Goal: Task Accomplishment & Management: Use online tool/utility

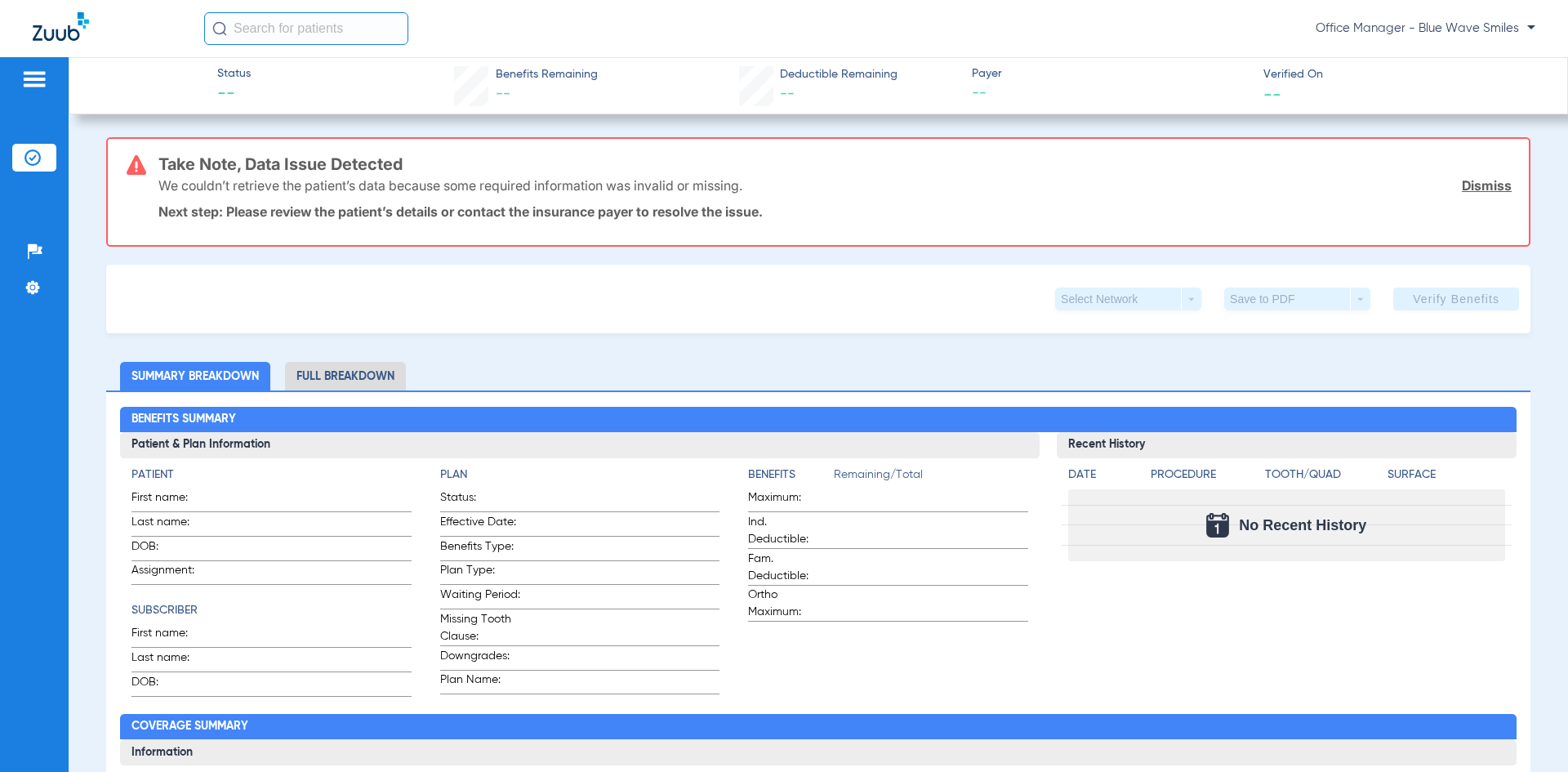
click at [21, 149] on li "Insurance Verification" at bounding box center [34, 157] width 44 height 28
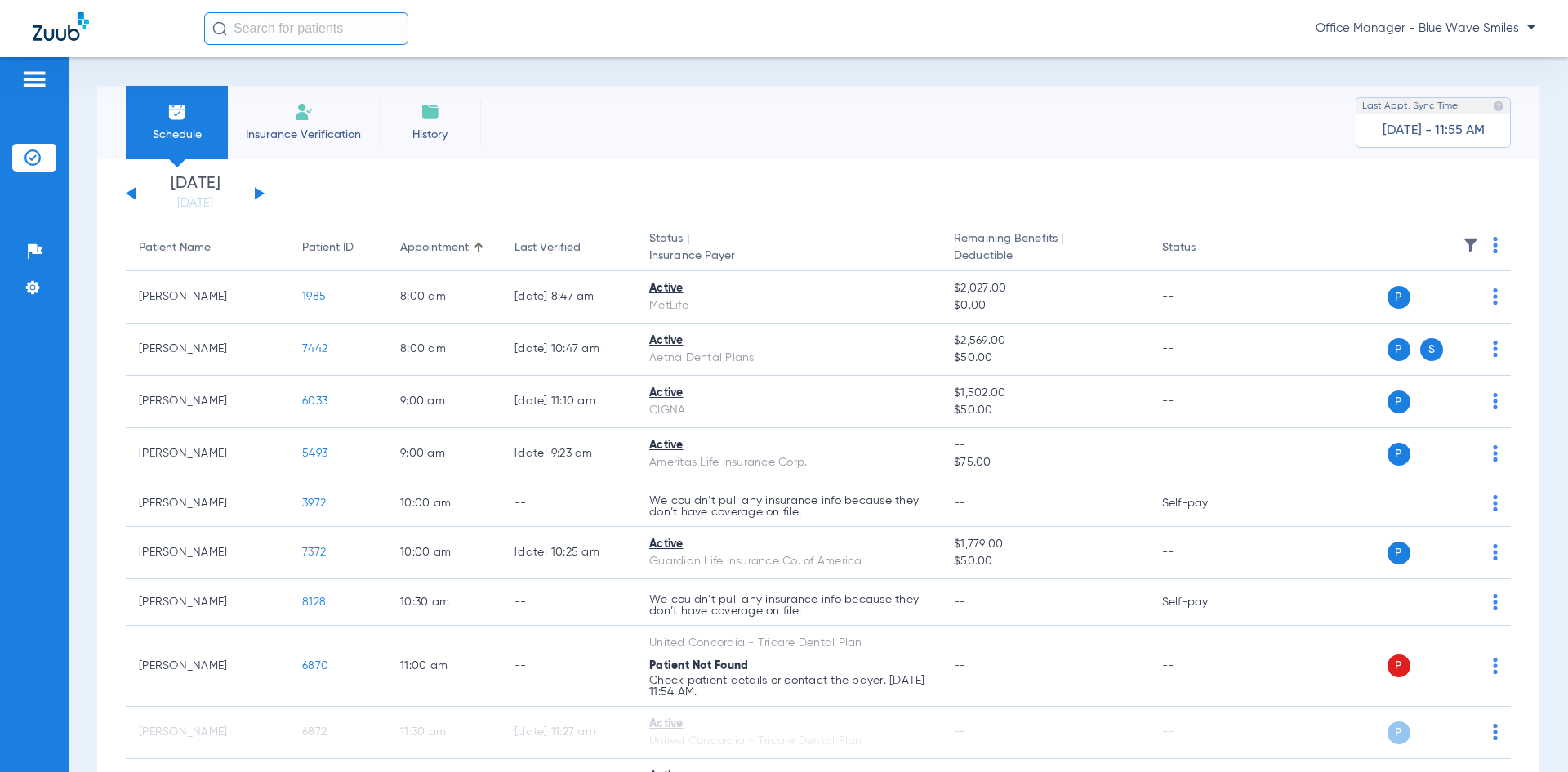
click at [263, 25] on input "text" at bounding box center [307, 29] width 205 height 32
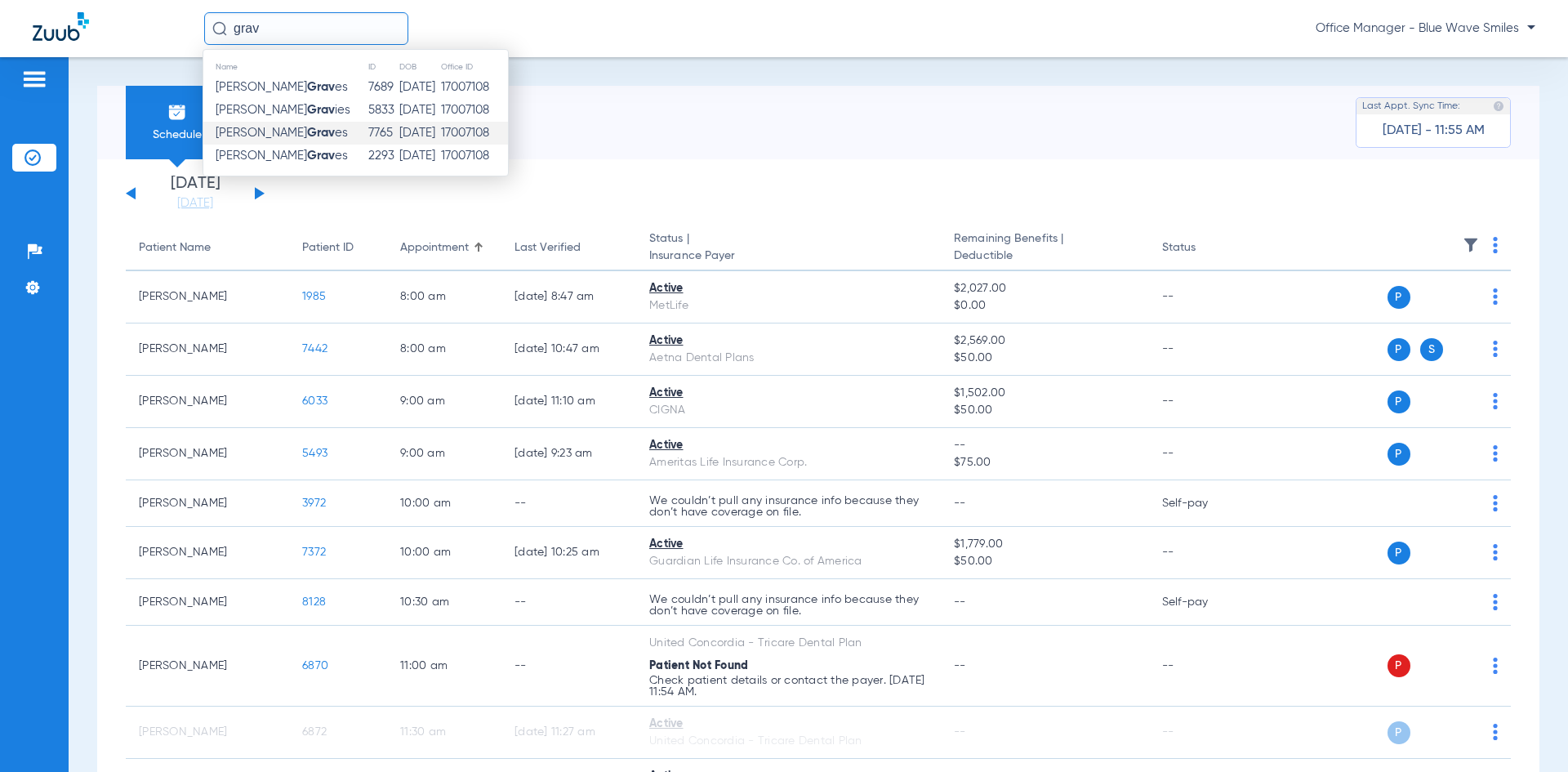
type input "grav"
click at [308, 129] on strong "Grav" at bounding box center [321, 132] width 28 height 12
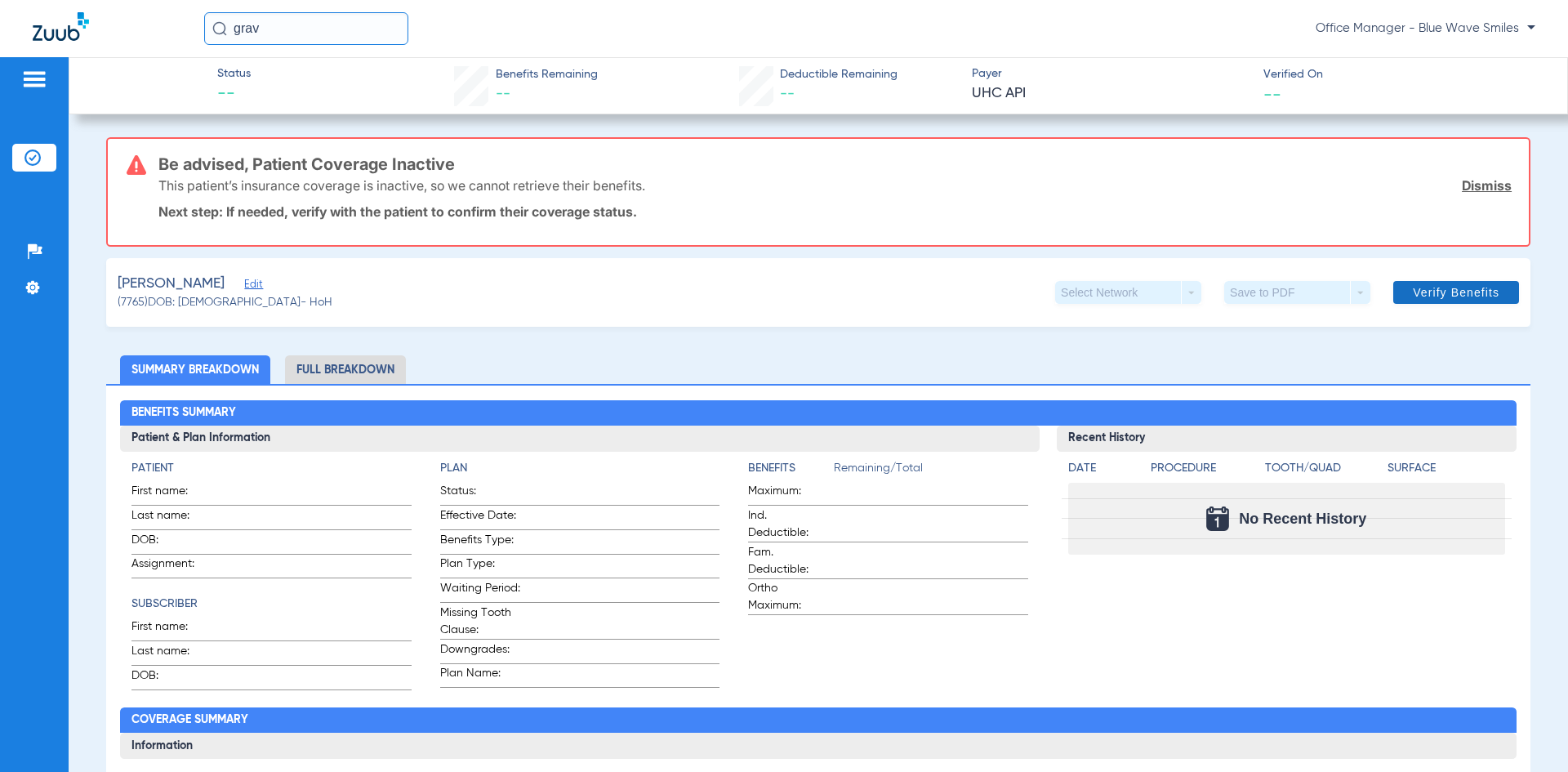
click at [1424, 296] on span "Verify Benefits" at bounding box center [1456, 292] width 87 height 13
click at [270, 29] on input "grav" at bounding box center [307, 29] width 205 height 32
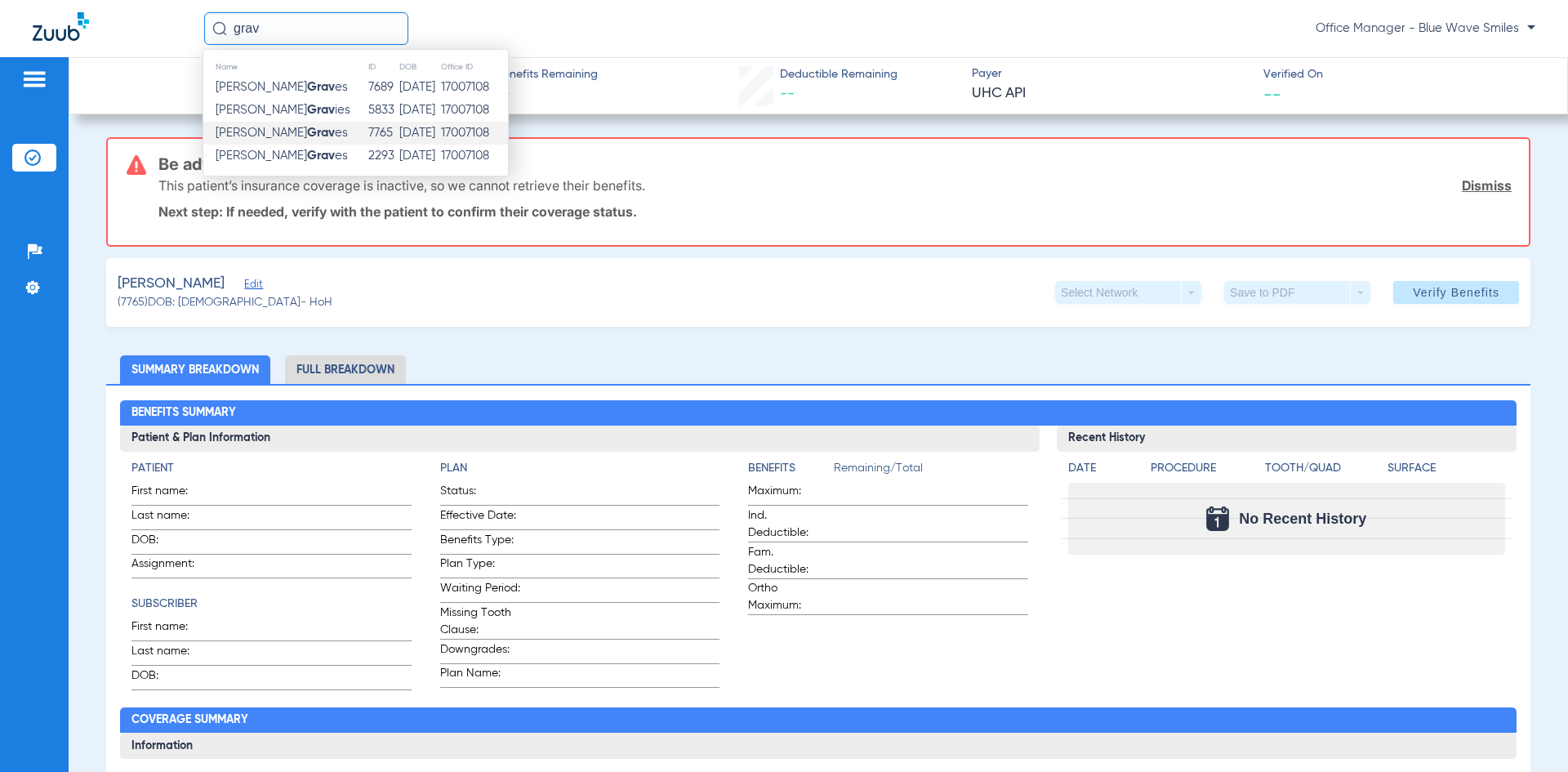
click at [308, 133] on strong "Grav" at bounding box center [321, 132] width 28 height 12
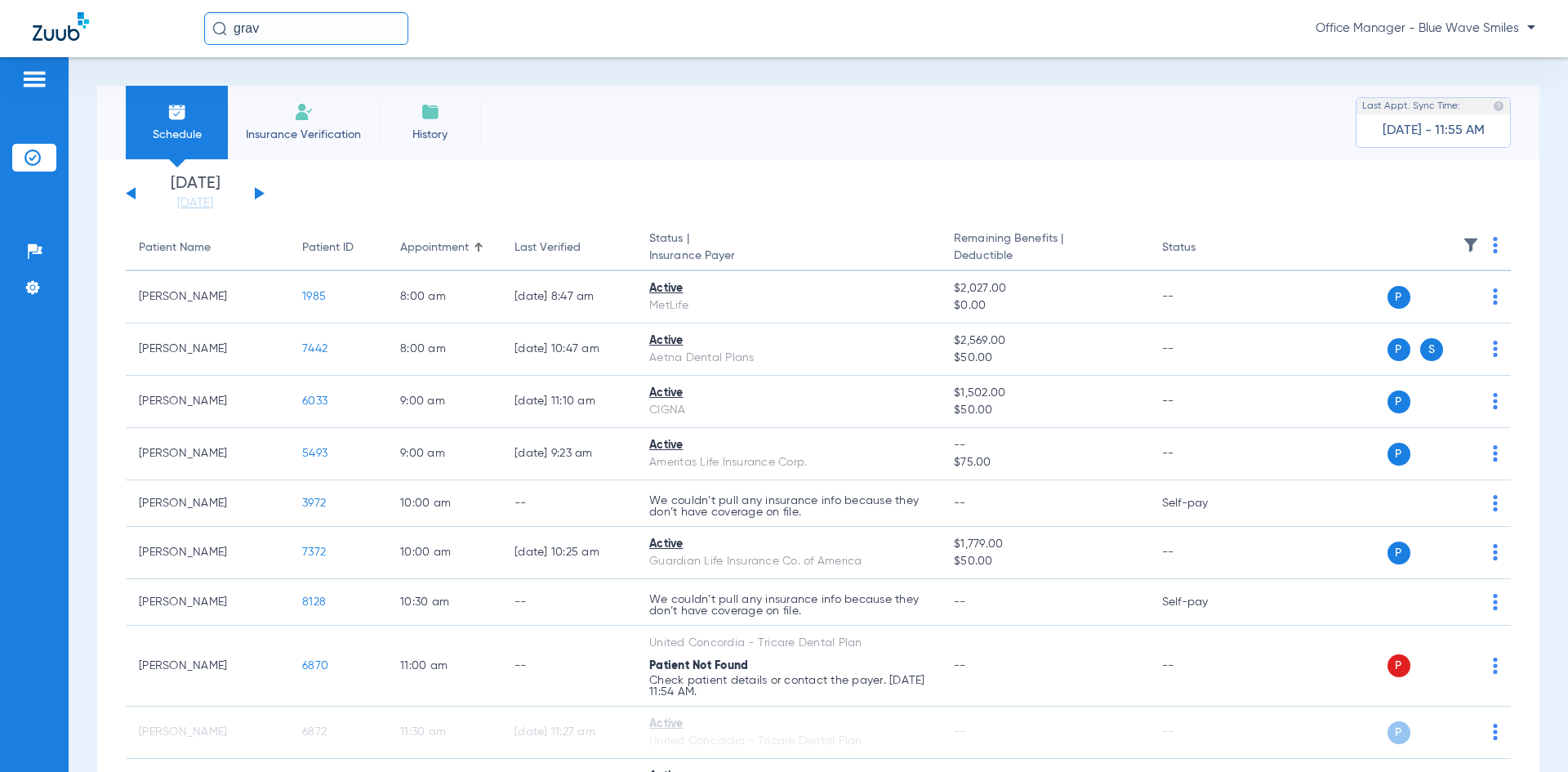
click at [326, 129] on span "Insurance Verification" at bounding box center [303, 134] width 127 height 16
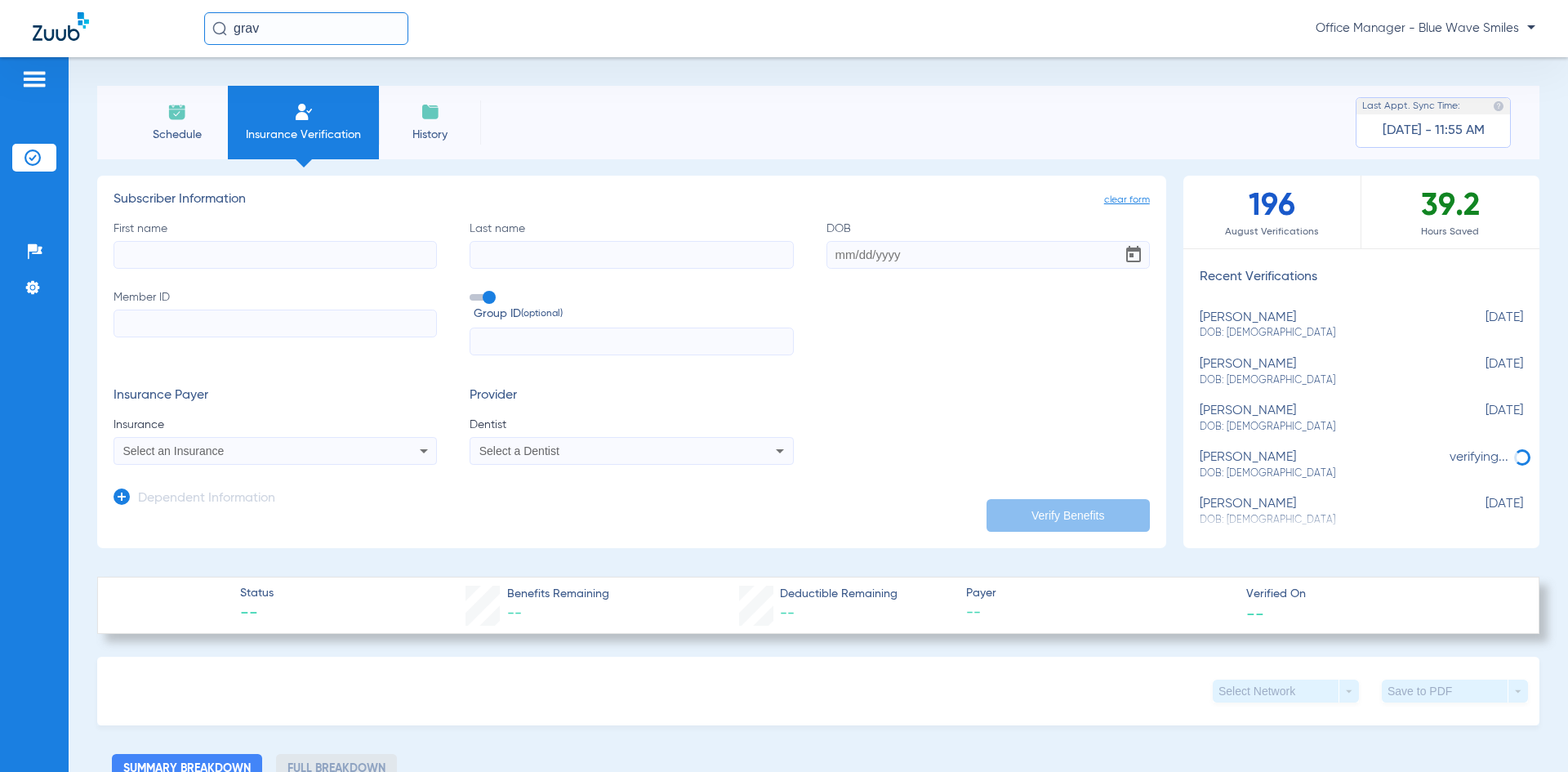
click at [145, 254] on input "First name" at bounding box center [275, 254] width 324 height 28
type input "[PERSON_NAME]"
click at [495, 245] on input "Last name" at bounding box center [631, 254] width 324 height 28
type input "[PERSON_NAME]"
click at [849, 255] on input "DOB" at bounding box center [988, 254] width 324 height 28
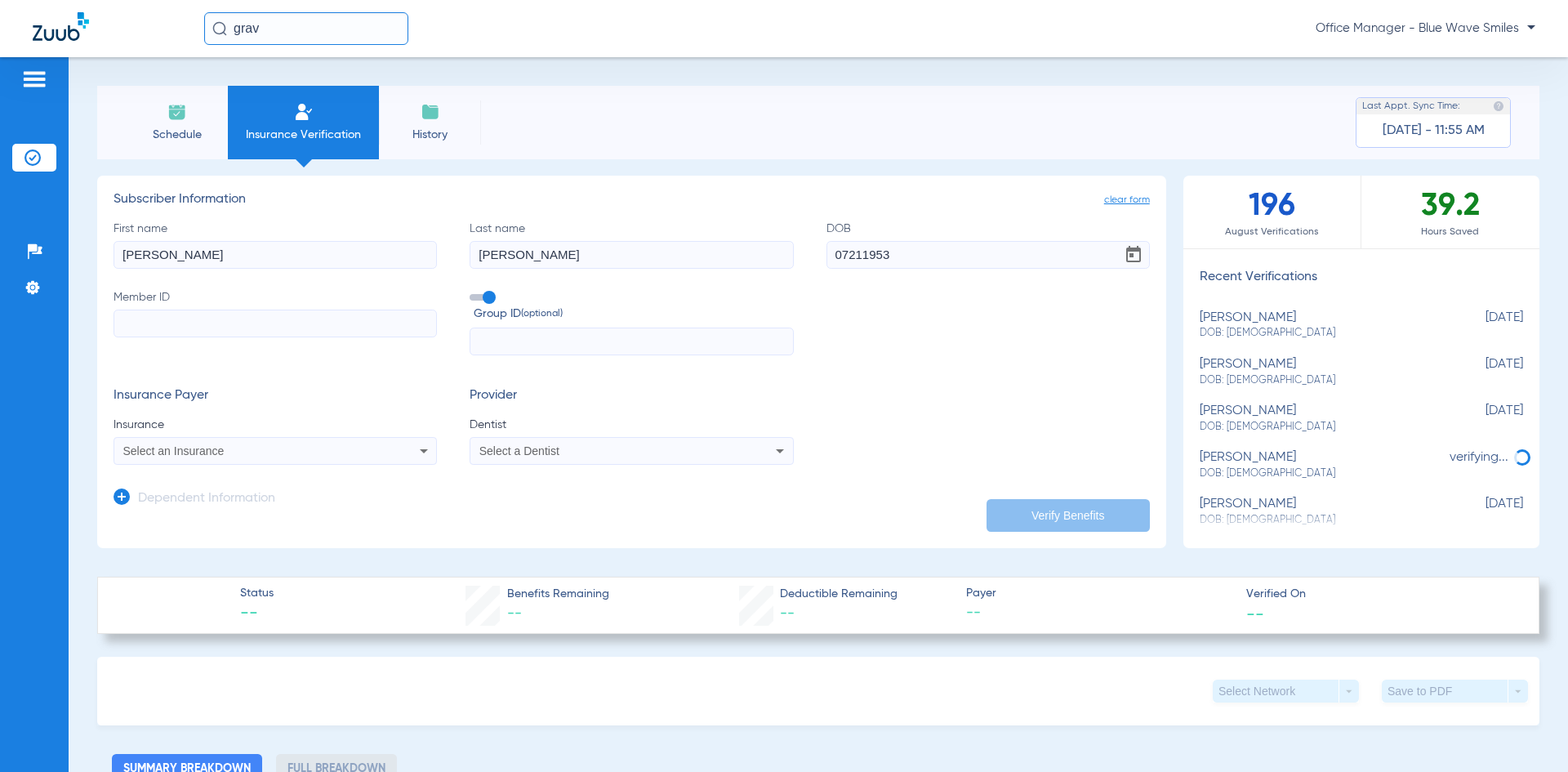
type input "[DATE]"
paste input "874722937"
click at [416, 446] on icon at bounding box center [424, 450] width 20 height 20
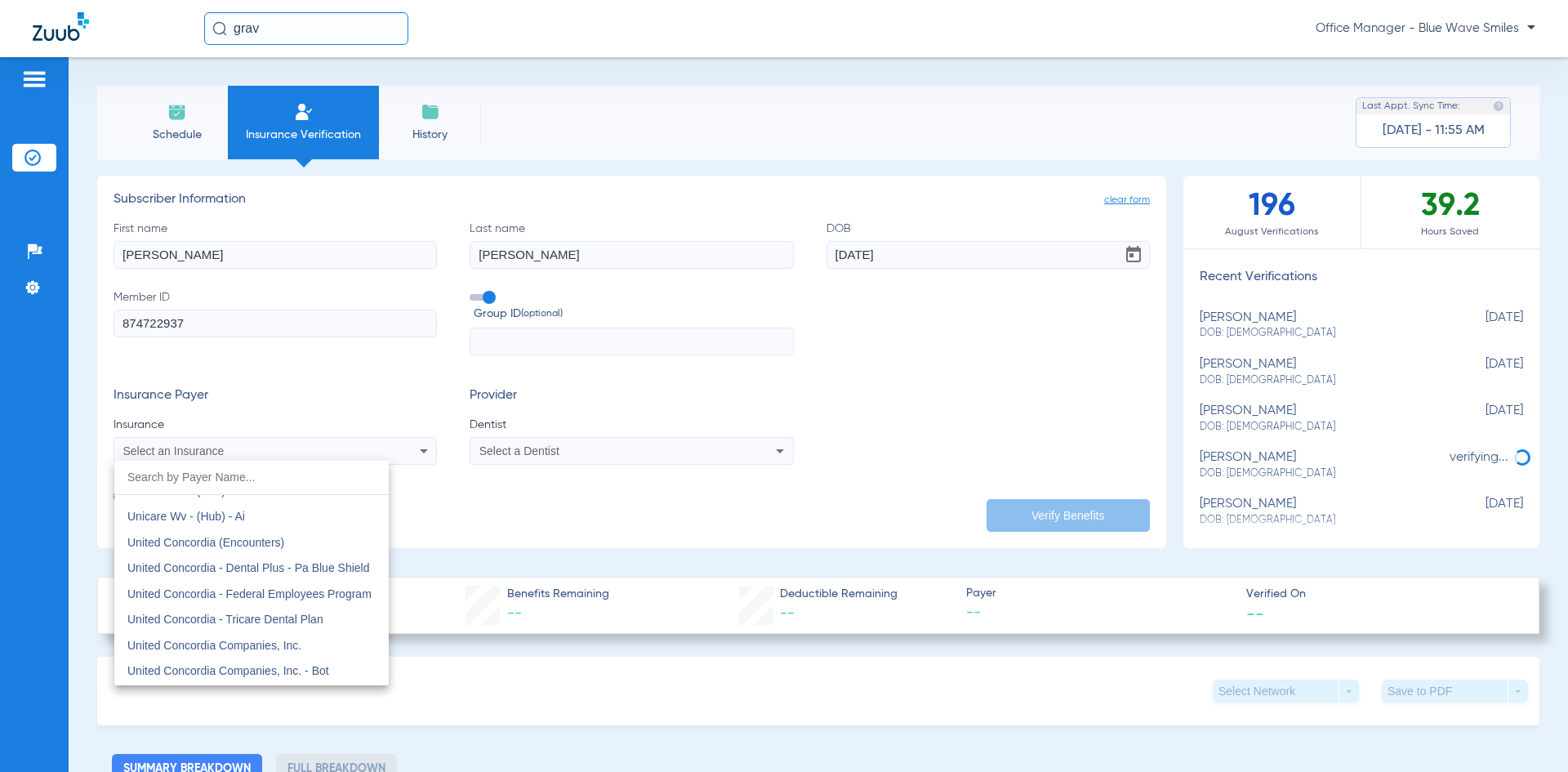
scroll to position [9638, 0]
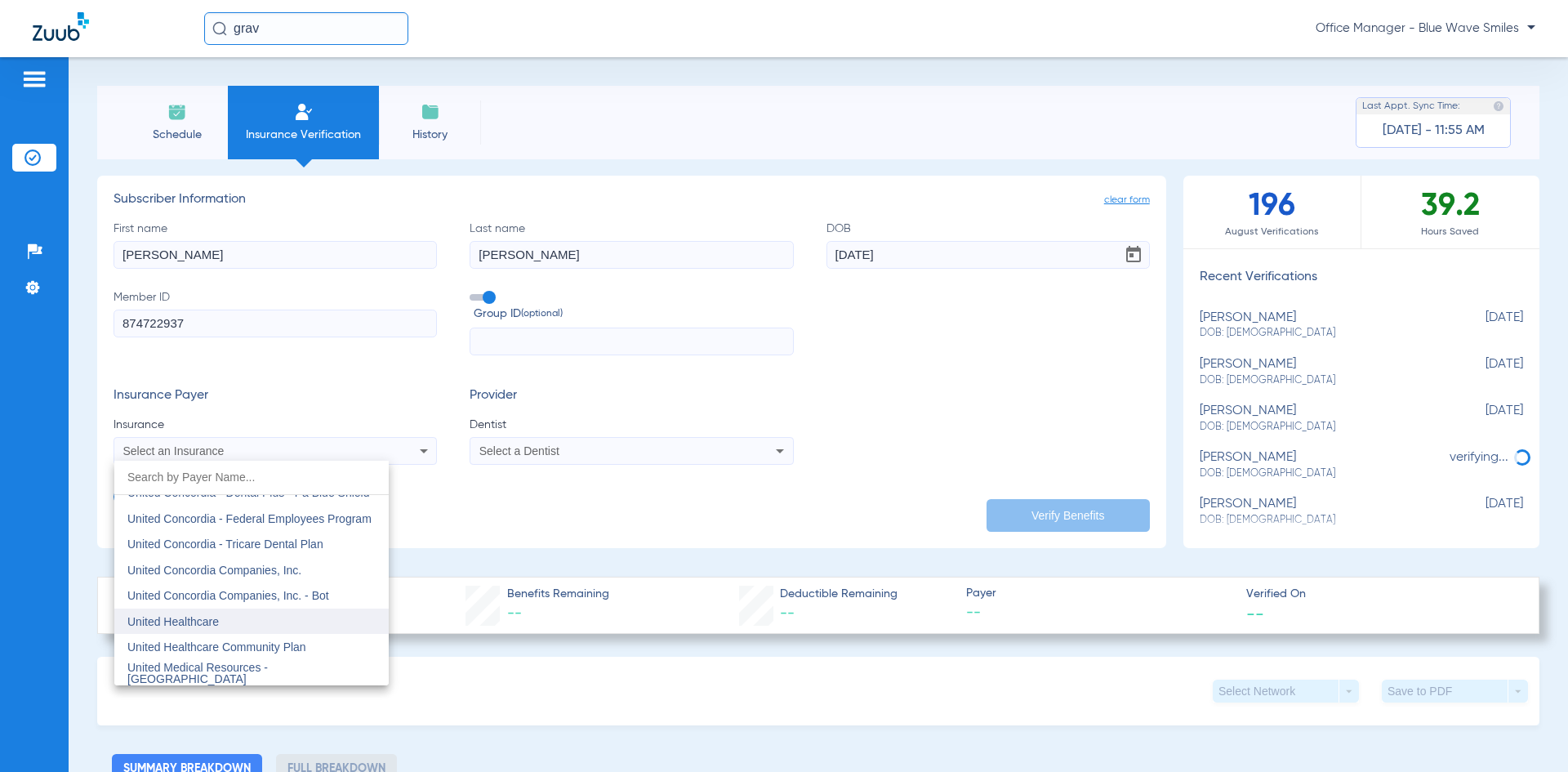
click at [189, 615] on span "United Healthcare" at bounding box center [173, 622] width 91 height 13
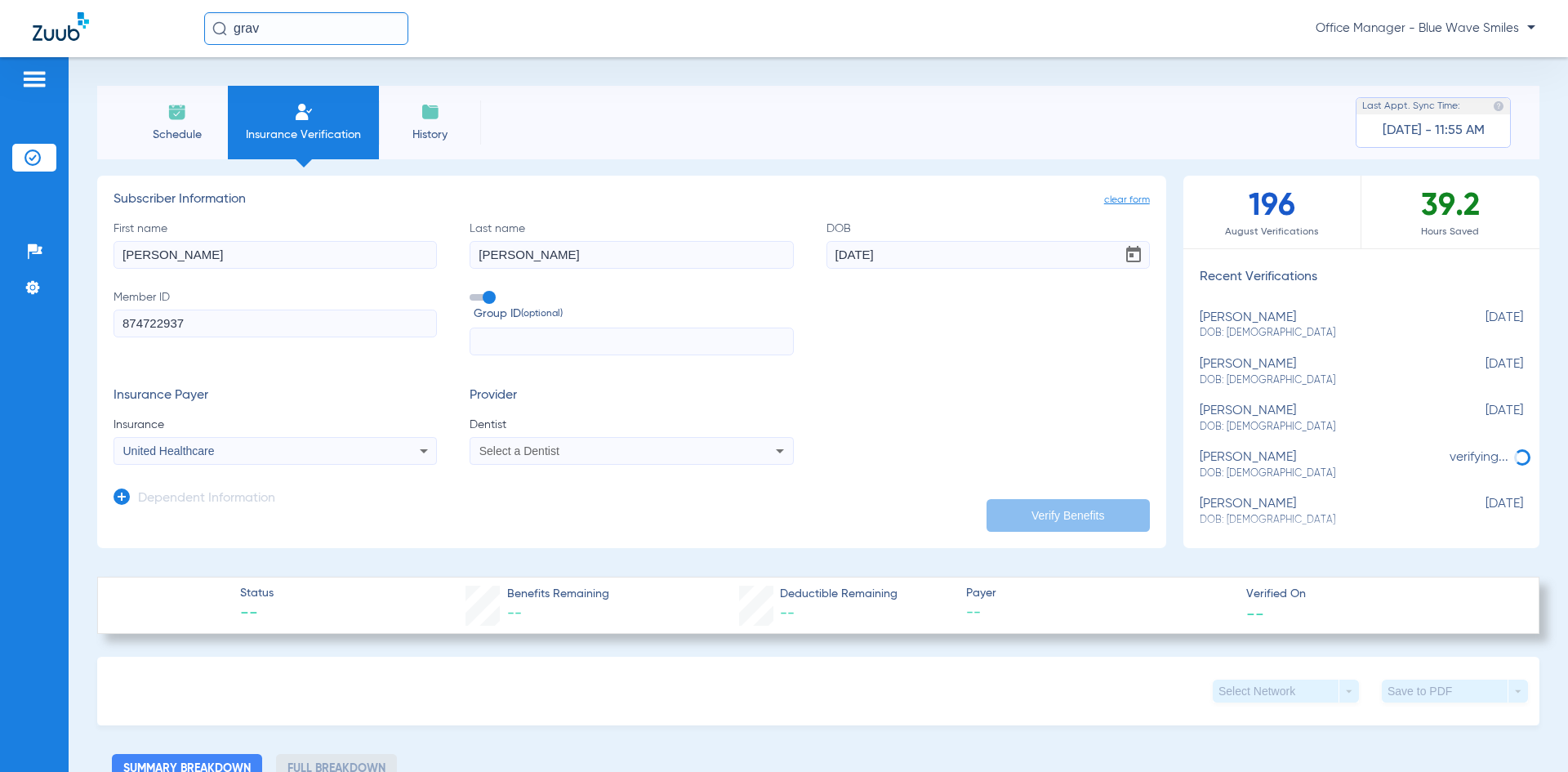
click at [770, 452] on icon at bounding box center [780, 450] width 20 height 20
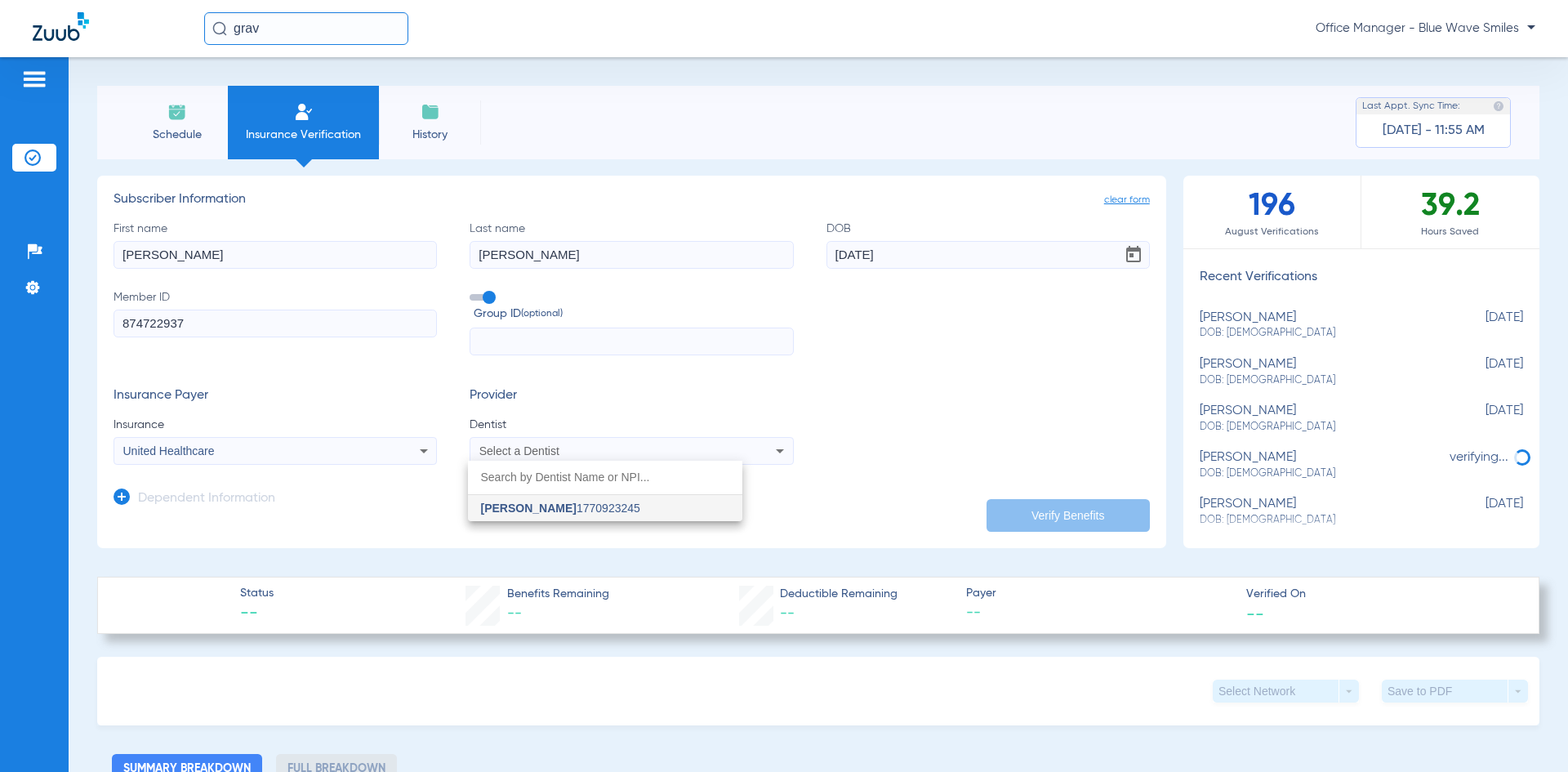
click at [611, 490] on input "dropdown search" at bounding box center [605, 477] width 274 height 33
click at [595, 506] on span "[PERSON_NAME] 1770923245" at bounding box center [560, 508] width 159 height 11
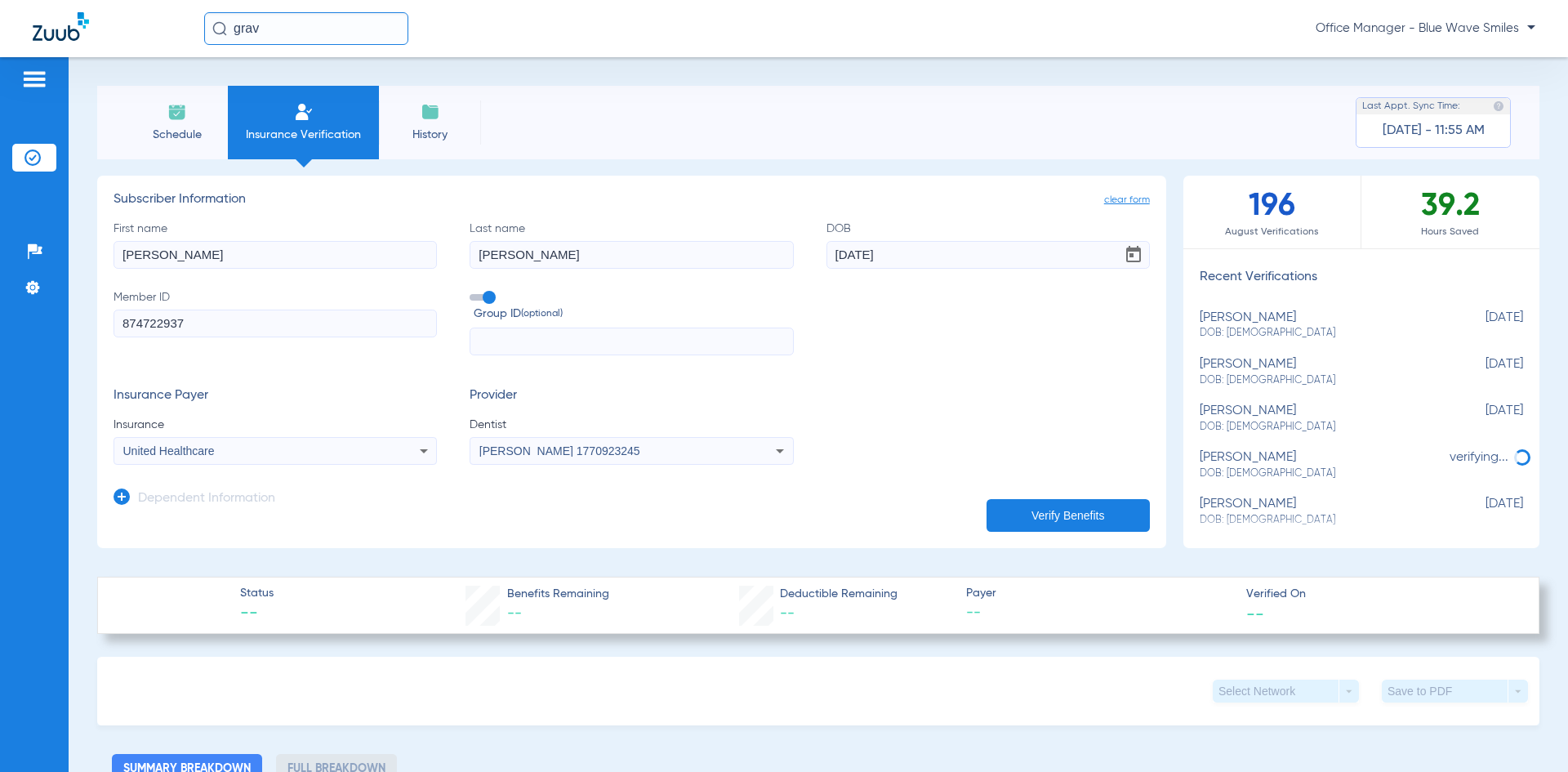
click at [1041, 517] on button "Verify Benefits" at bounding box center [1069, 515] width 164 height 32
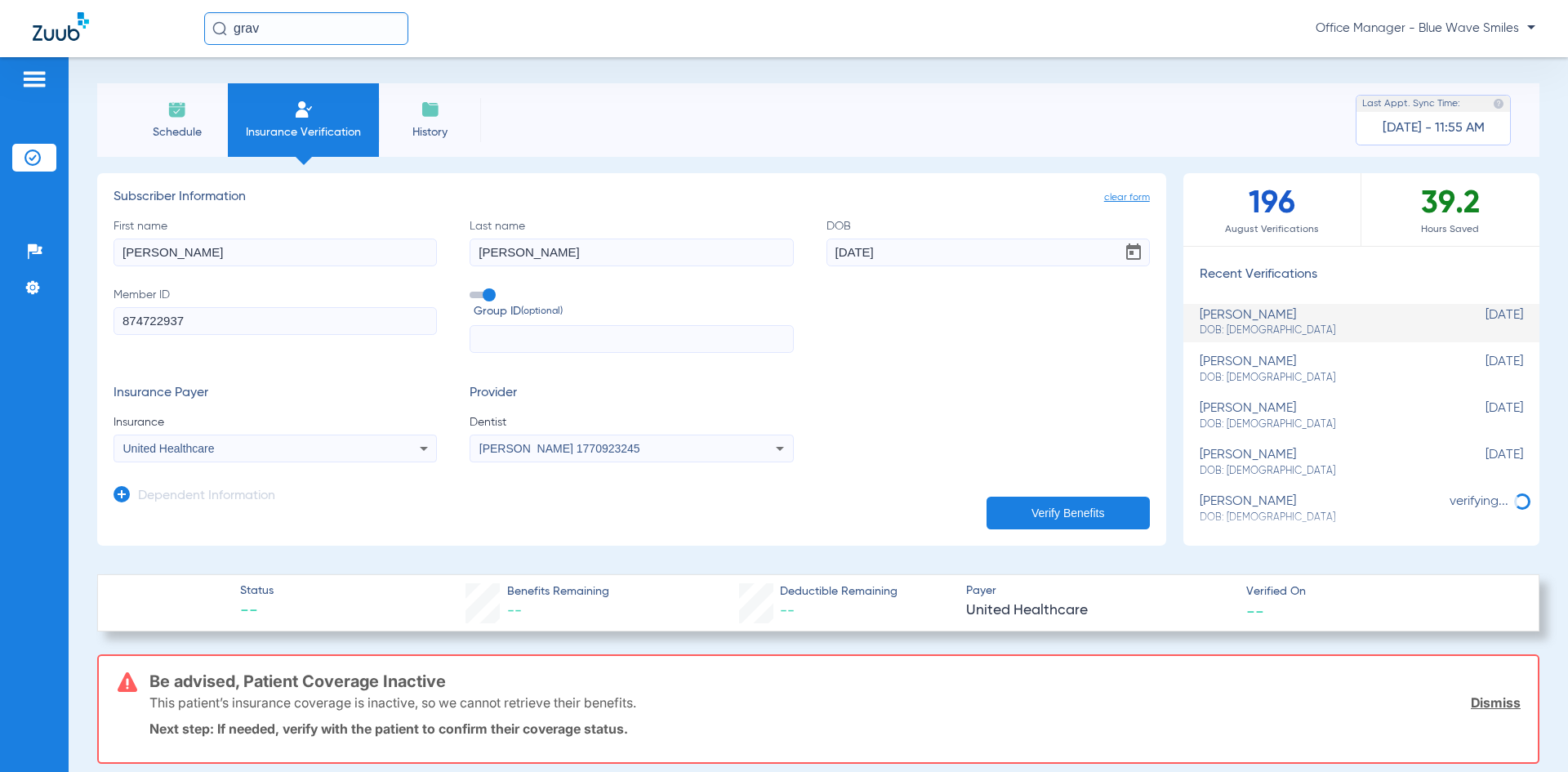
scroll to position [0, 0]
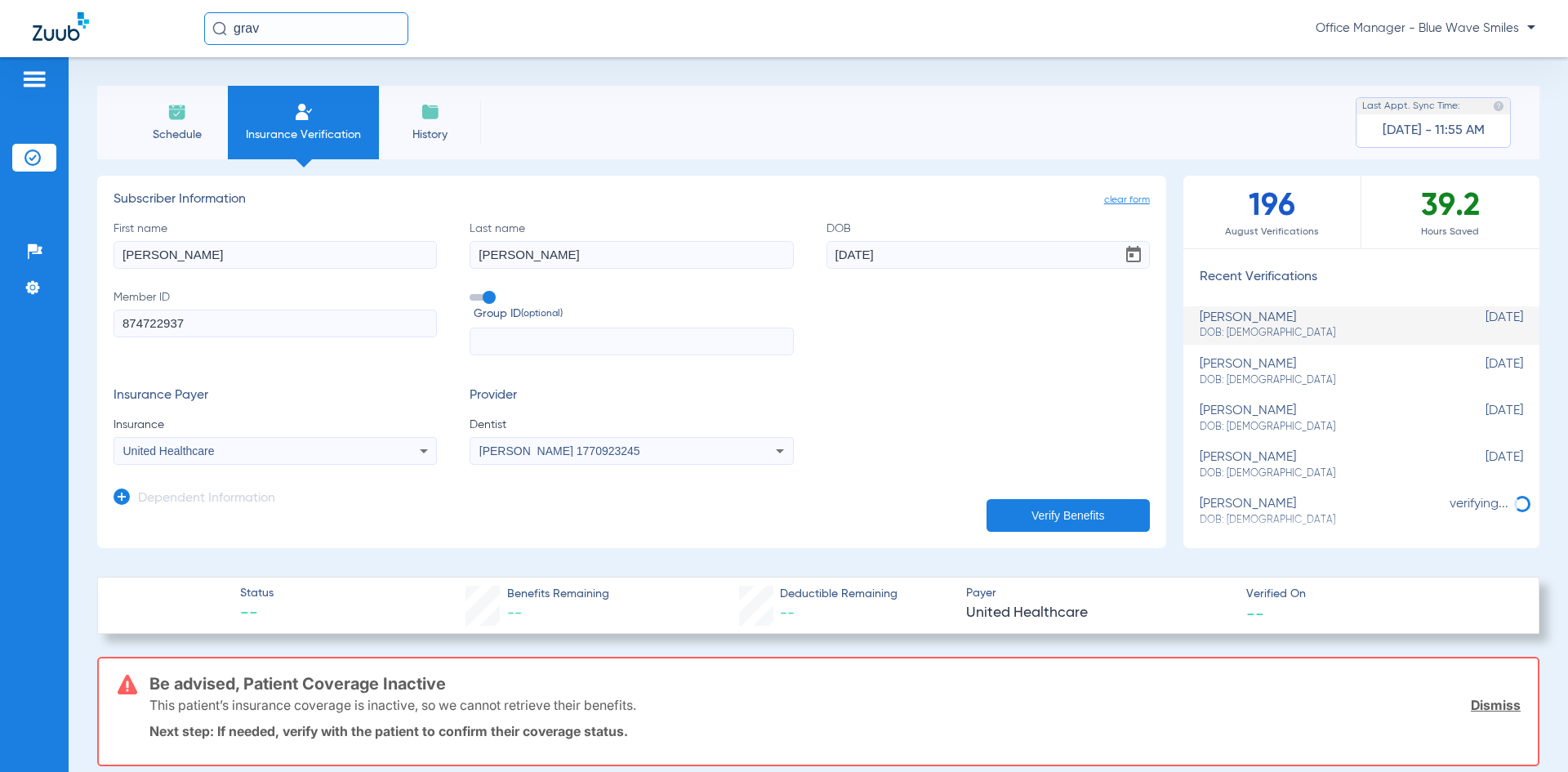
drag, startPoint x: 200, startPoint y: 329, endPoint x: 0, endPoint y: 325, distance: 200.0
click at [0, 325] on div "Patients Insurance Verification Setup Help Center Settings Schedule Insurance V…" at bounding box center [784, 443] width 1568 height 772
type input "356291938"
click at [1010, 510] on button "Verify Benefits" at bounding box center [1069, 515] width 164 height 32
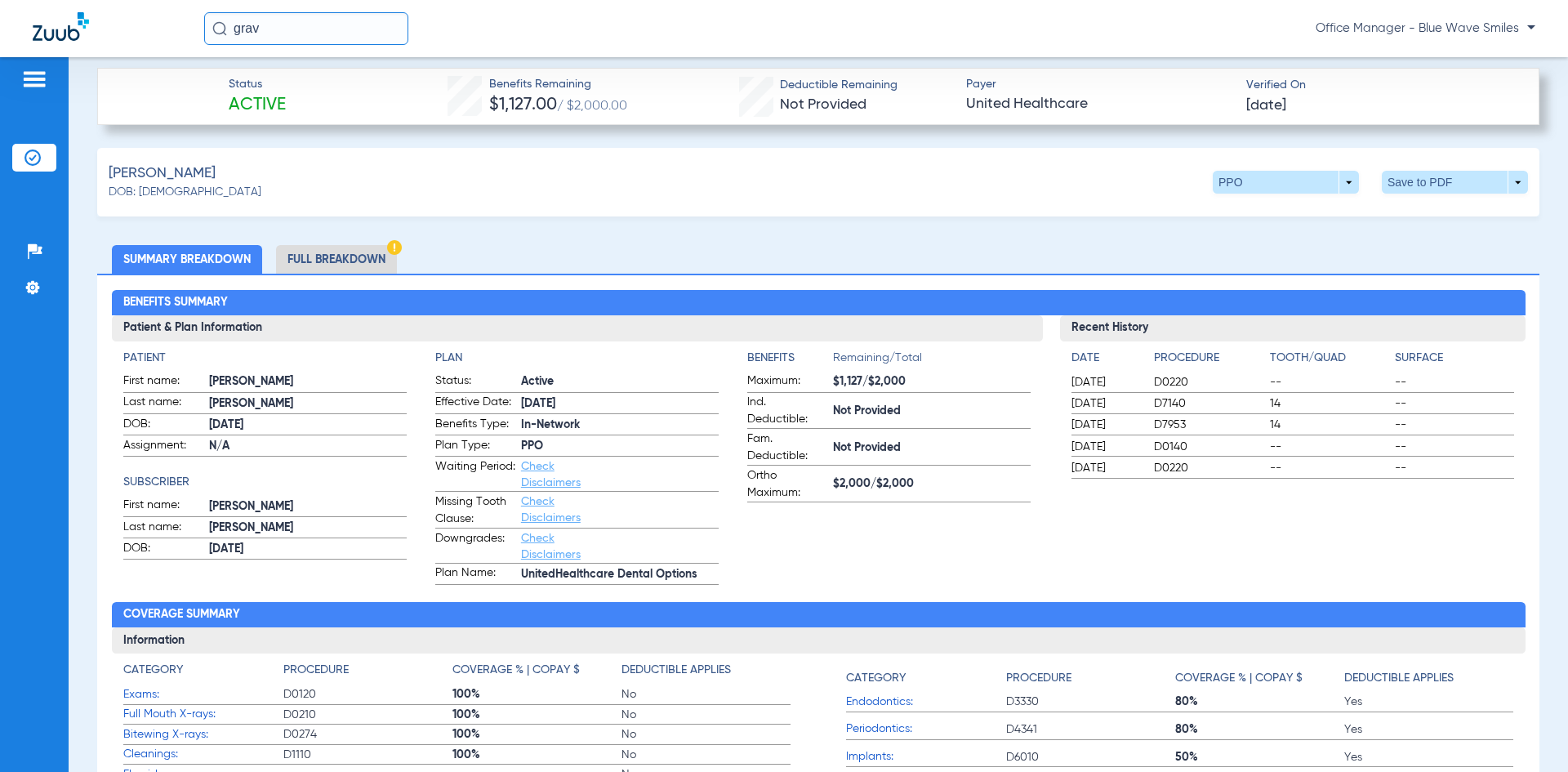
scroll to position [590, 0]
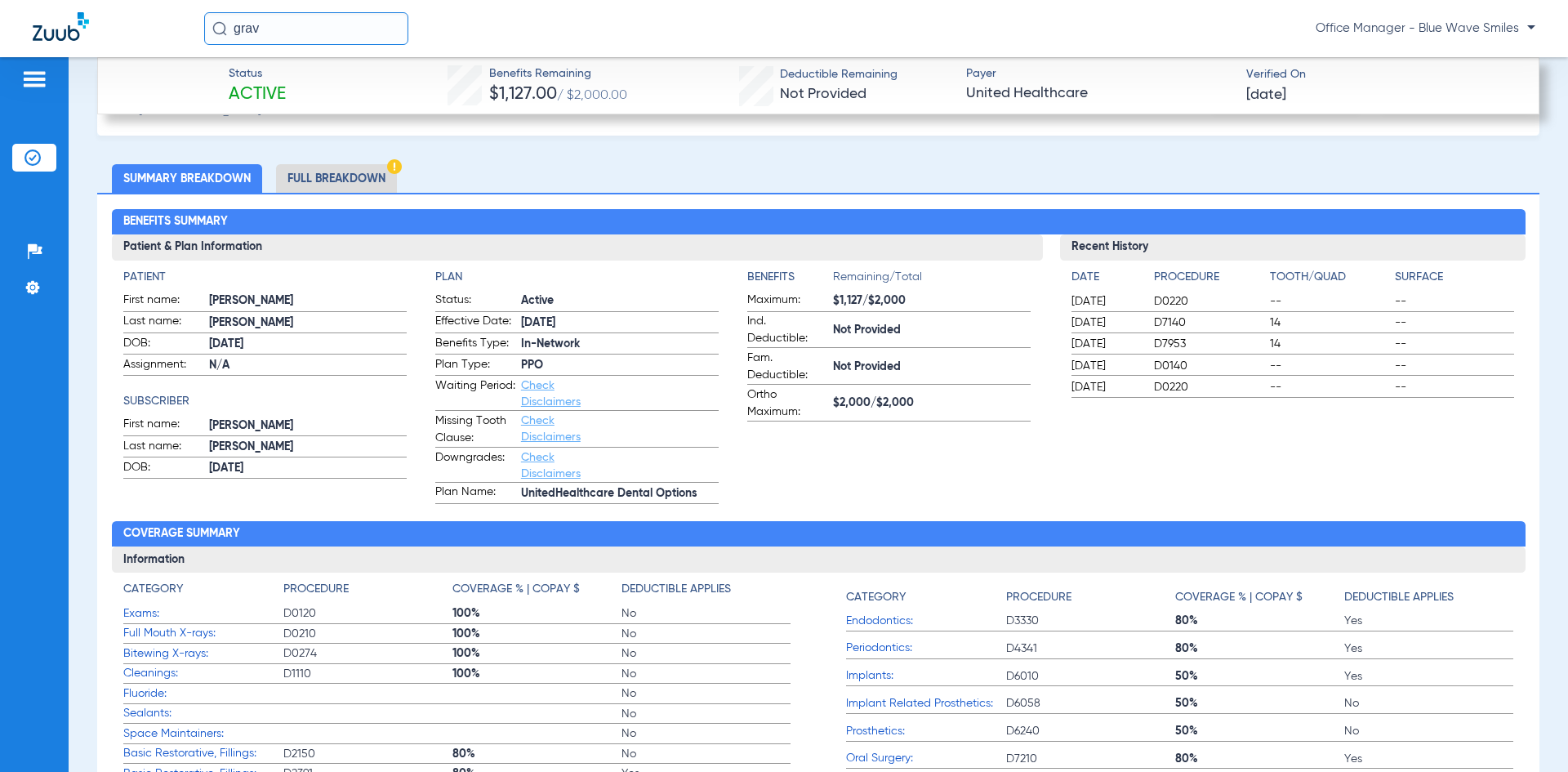
drag, startPoint x: 321, startPoint y: 169, endPoint x: 367, endPoint y: 198, distance: 54.4
click at [321, 169] on li "Full Breakdown" at bounding box center [336, 178] width 121 height 29
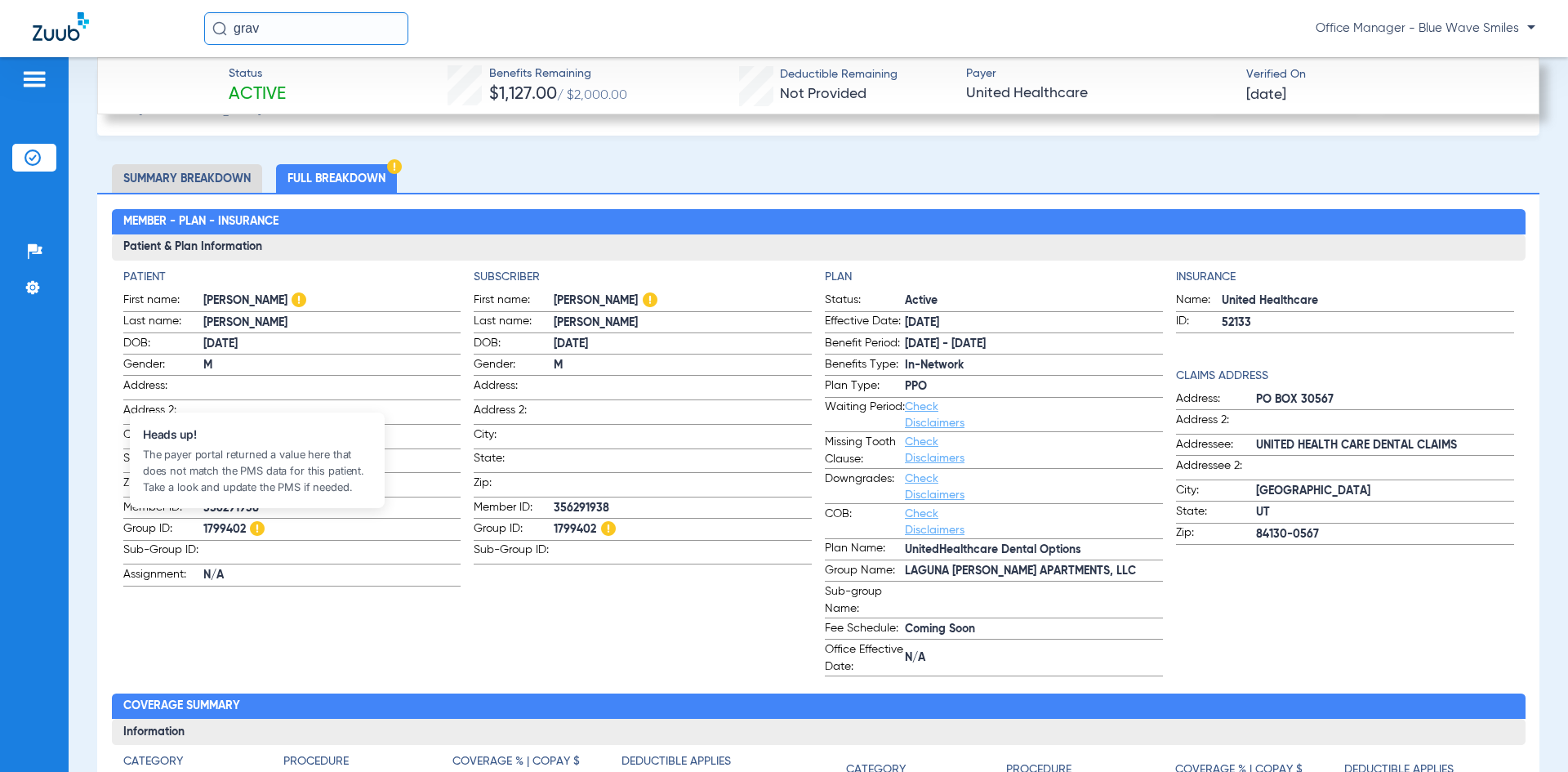
click at [255, 525] on img at bounding box center [257, 527] width 14 height 14
